Goal: Find specific page/section: Find specific page/section

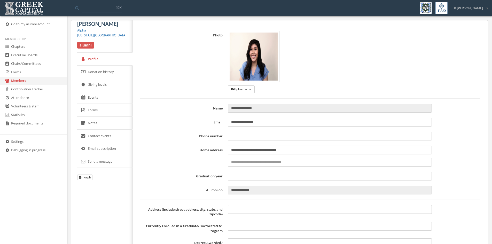
type input "**********"
click at [24, 72] on link "Forms" at bounding box center [33, 72] width 67 height 9
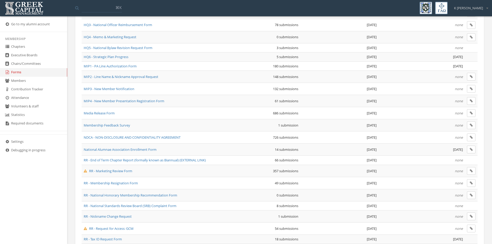
scroll to position [287, 0]
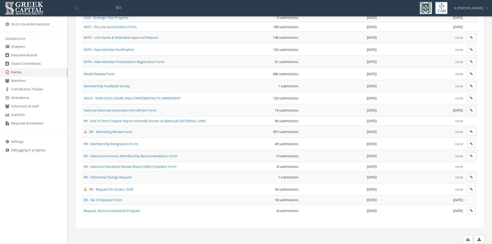
click at [131, 27] on span "MIP1 - PA Line Authorization Form" at bounding box center [110, 27] width 53 height 5
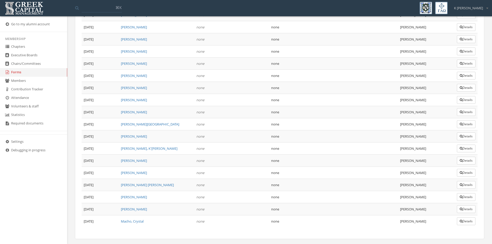
scroll to position [2211, 0]
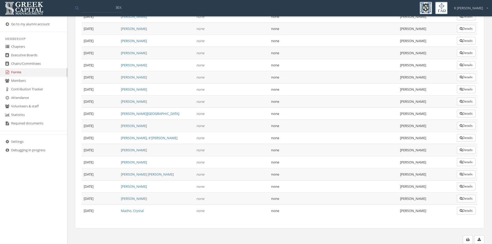
click at [468, 211] on button "Details" at bounding box center [466, 211] width 19 height 8
